Goal: Download file/media

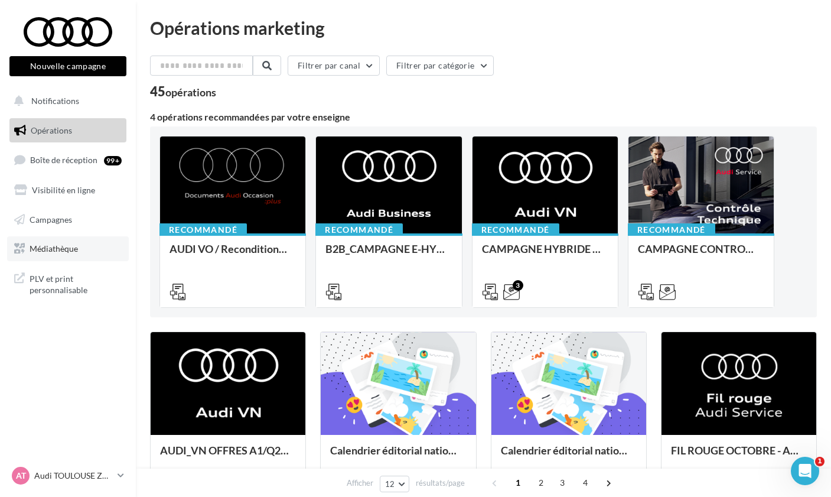
click at [72, 243] on span "Médiathèque" at bounding box center [54, 248] width 48 height 10
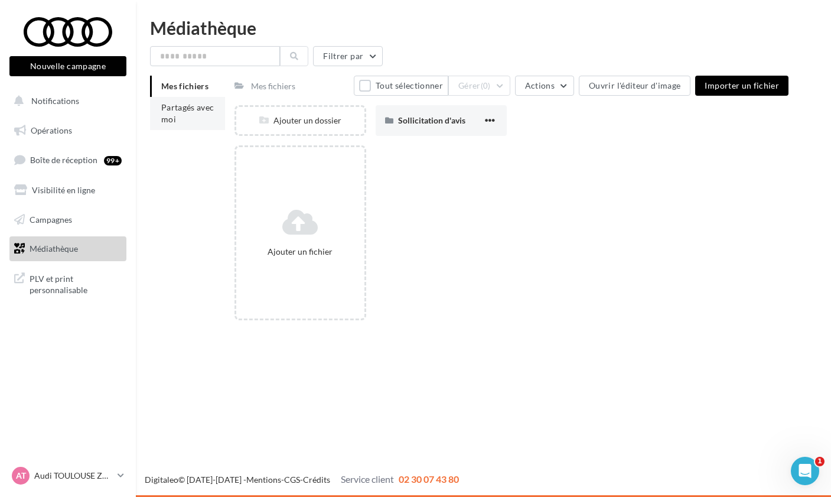
click at [214, 106] on li "Partagés avec moi" at bounding box center [187, 113] width 75 height 33
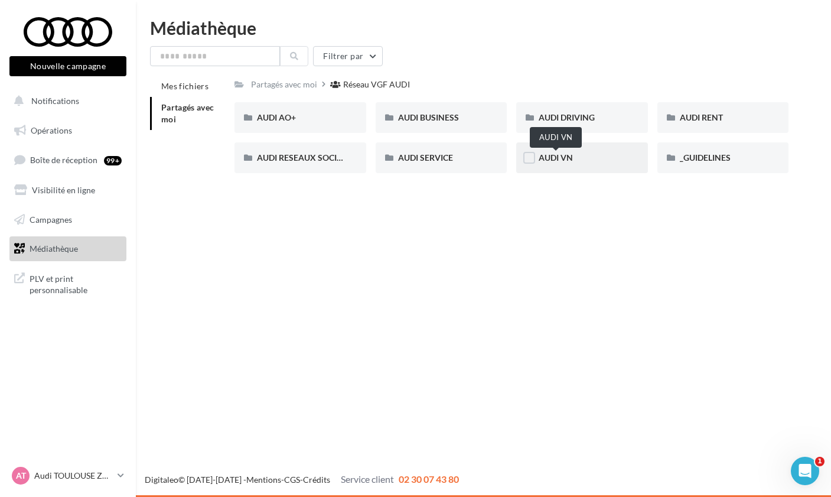
click at [573, 154] on span "AUDI VN" at bounding box center [556, 157] width 34 height 10
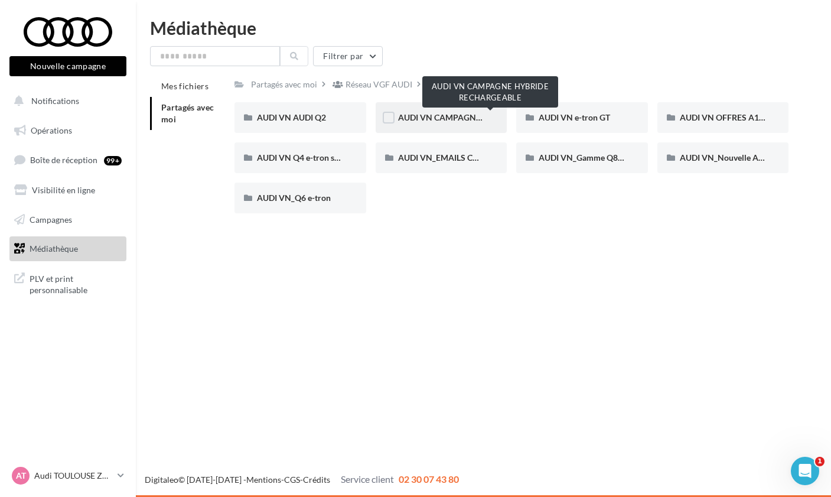
click at [448, 118] on span "AUDI VN CAMPAGNE HYBRIDE RECHARGEABLE" at bounding box center [491, 117] width 186 height 10
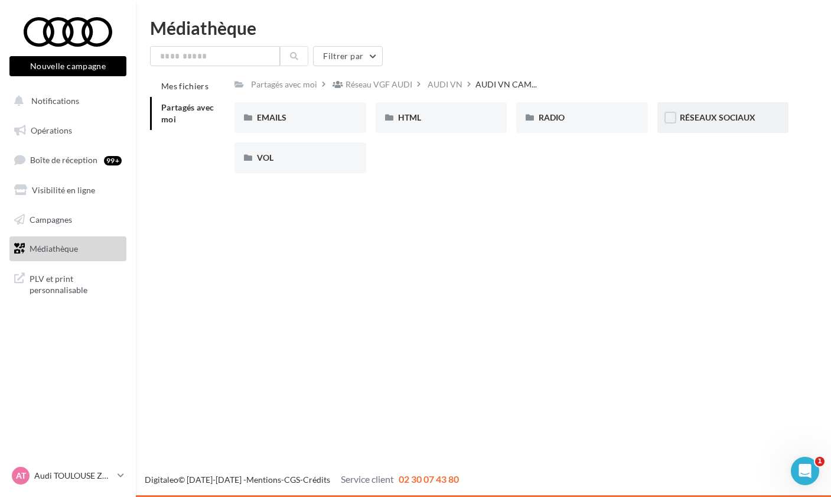
click at [725, 125] on div "RÉSEAUX SOCIAUX" at bounding box center [724, 117] width 132 height 31
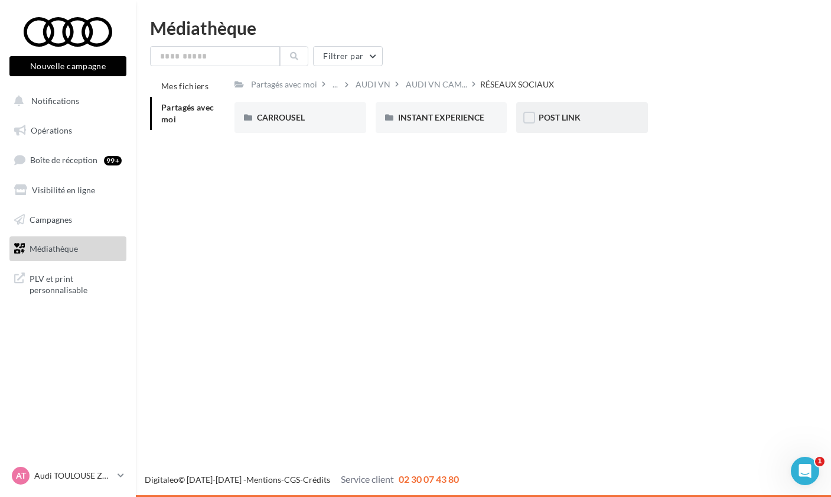
click at [571, 123] on div "POST LINK" at bounding box center [582, 118] width 87 height 12
click at [467, 115] on div "Q3 e-hybrid" at bounding box center [441, 118] width 87 height 12
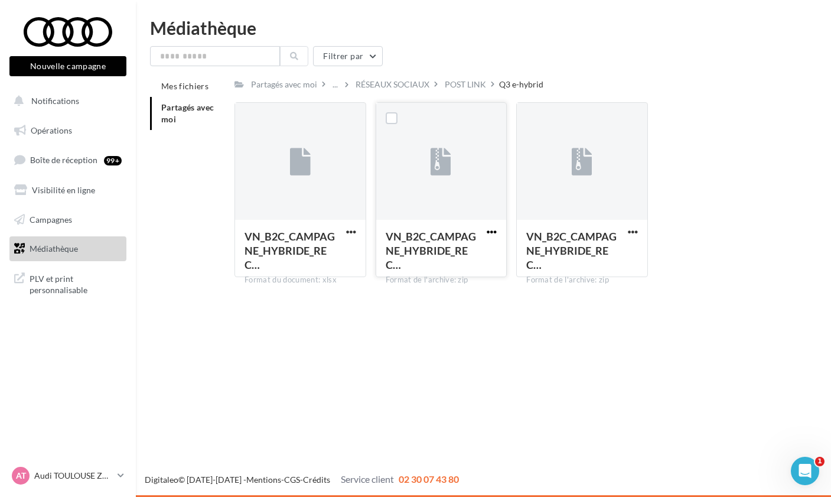
click at [488, 233] on span "button" at bounding box center [492, 232] width 10 height 10
click at [454, 251] on button "Télécharger" at bounding box center [440, 255] width 118 height 31
click at [82, 103] on button "Notifications" at bounding box center [65, 101] width 117 height 25
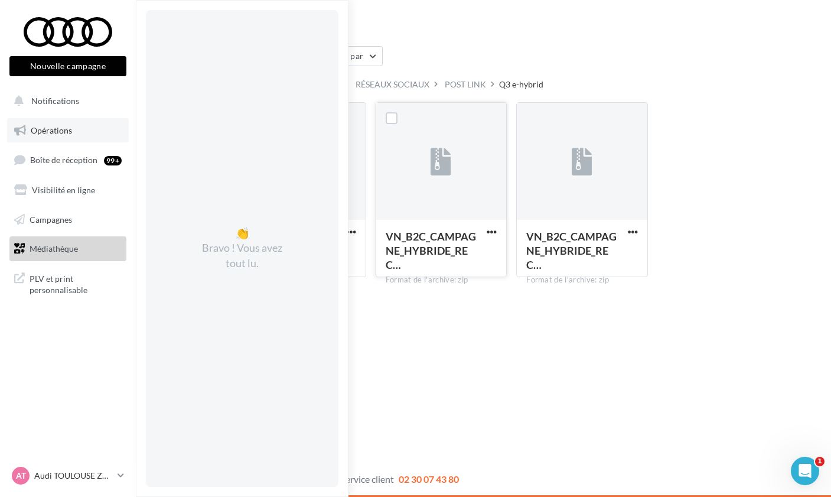
click at [92, 134] on link "Opérations" at bounding box center [68, 130] width 122 height 25
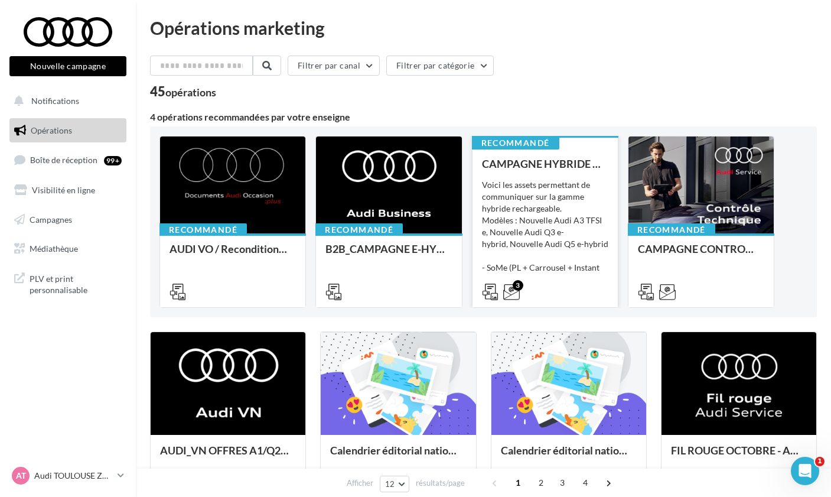
click at [535, 248] on div "Voici les assets permettant de communiquer sur la gamme hybride rechargeable. M…" at bounding box center [545, 238] width 126 height 118
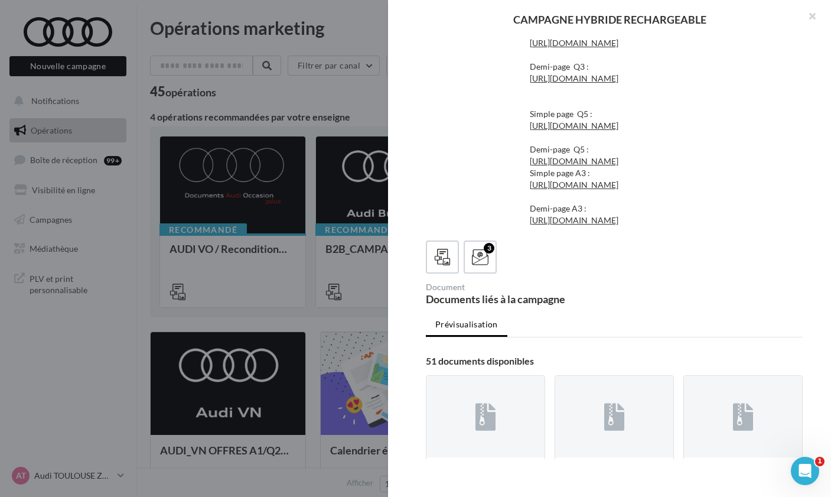
scroll to position [291, 0]
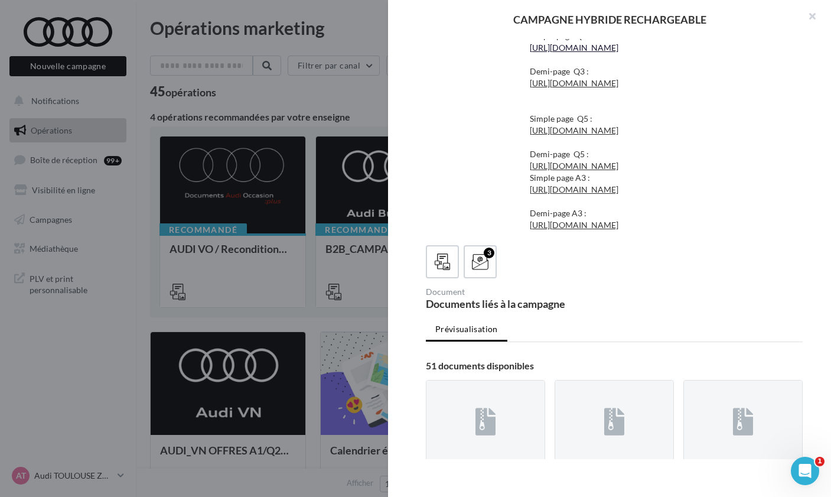
click at [563, 53] on link "https://audi.get-it-solutions.com/accueil/11205-.html?adtoken=f662818b11402c7d2…" at bounding box center [574, 48] width 89 height 10
